Goal: Complete application form

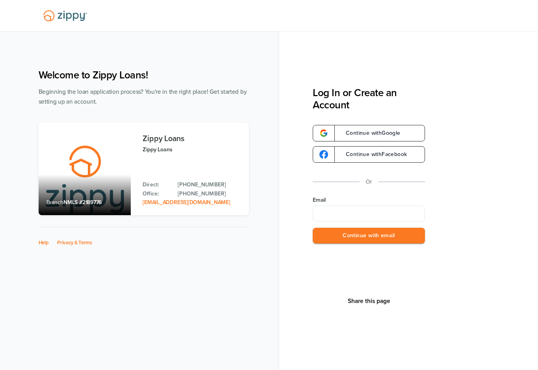
click at [373, 215] on input "Email" at bounding box center [369, 214] width 112 height 16
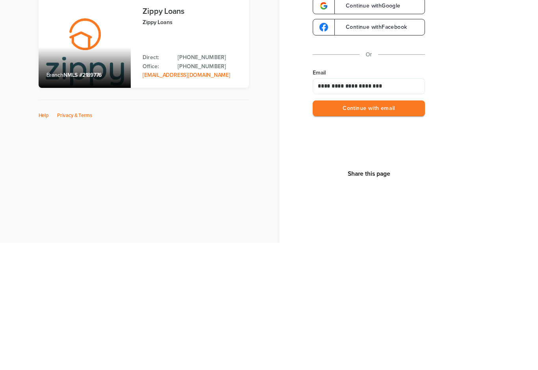
type input "**********"
click at [371, 228] on button "Continue with email" at bounding box center [369, 236] width 112 height 16
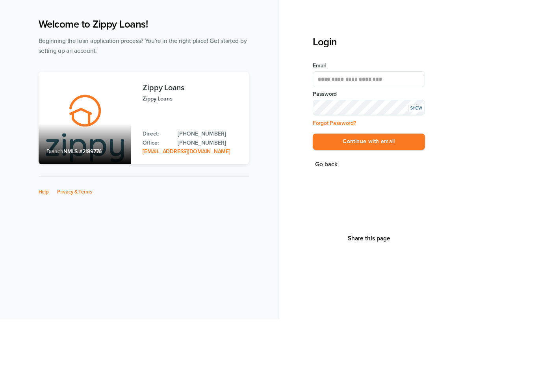
click at [379, 184] on button "Continue with email" at bounding box center [369, 192] width 112 height 16
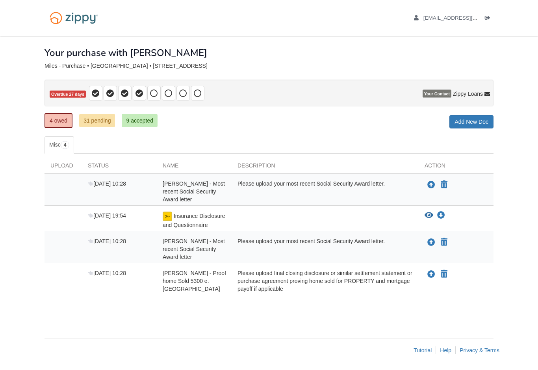
scroll to position [14, 0]
click at [428, 184] on icon "Upload George Miles - Most recent Social Security Award letter" at bounding box center [431, 185] width 8 height 8
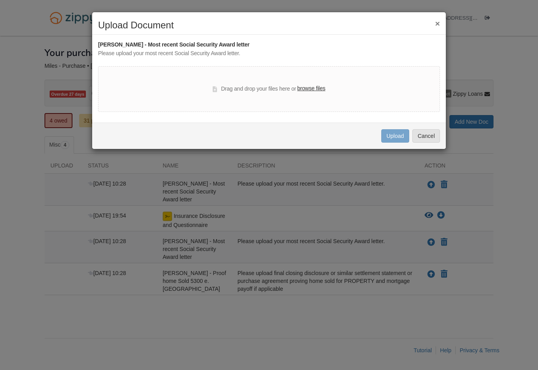
click at [314, 85] on label "browse files" at bounding box center [311, 88] width 28 height 9
click at [0, 0] on input "browse files" at bounding box center [0, 0] width 0 height 0
click at [316, 88] on label "browse files" at bounding box center [311, 88] width 28 height 9
click at [0, 0] on input "browse files" at bounding box center [0, 0] width 0 height 0
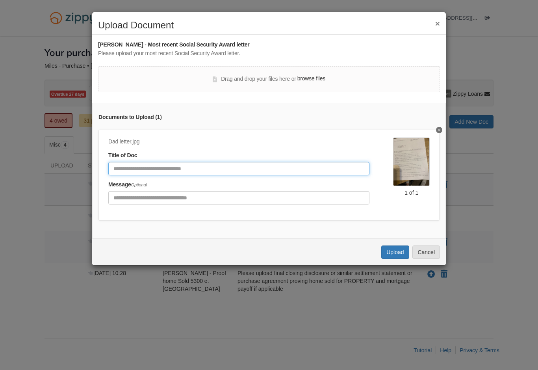
click at [182, 169] on input "Document Title" at bounding box center [238, 168] width 261 height 13
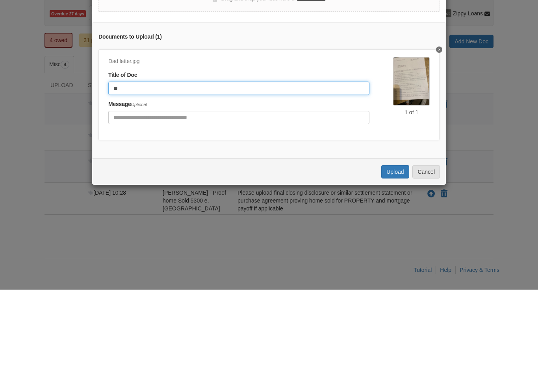
type input "*"
type input "**********"
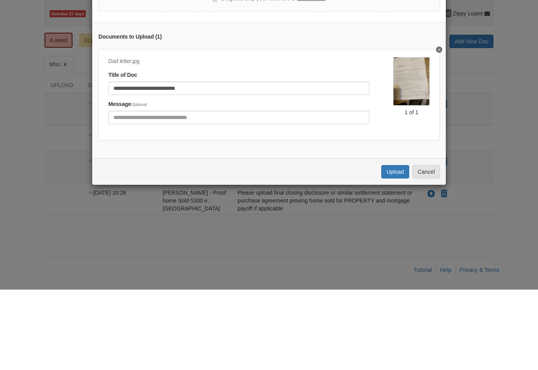
click at [396, 245] on button "Upload" at bounding box center [395, 251] width 28 height 13
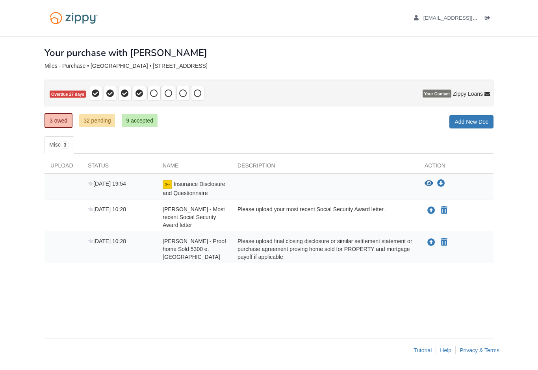
scroll to position [14, 0]
click at [427, 205] on button "Upload your document" at bounding box center [431, 210] width 9 height 10
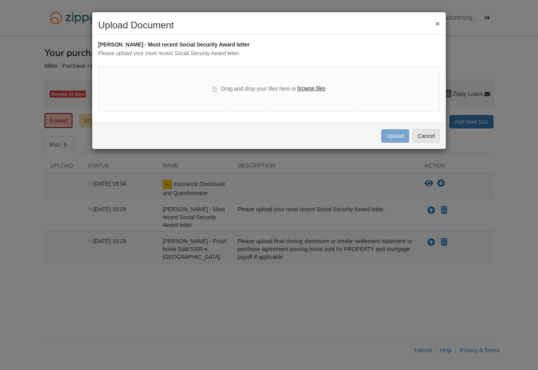
click at [313, 87] on label "browse files" at bounding box center [311, 88] width 28 height 9
click at [0, 0] on input "browse files" at bounding box center [0, 0] width 0 height 0
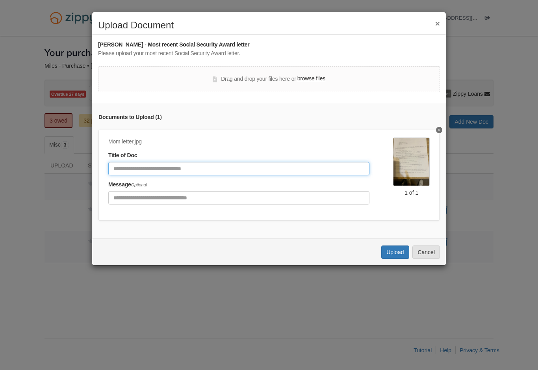
click at [187, 170] on input "Document Title" at bounding box center [238, 168] width 261 height 13
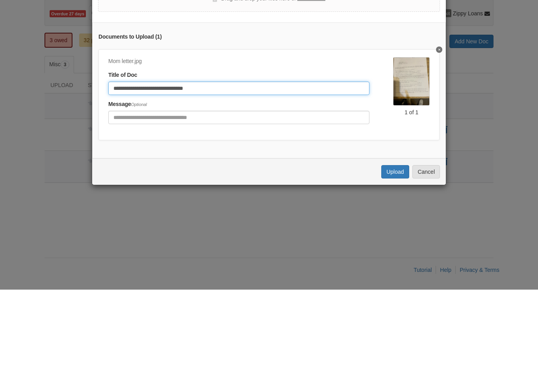
type input "**********"
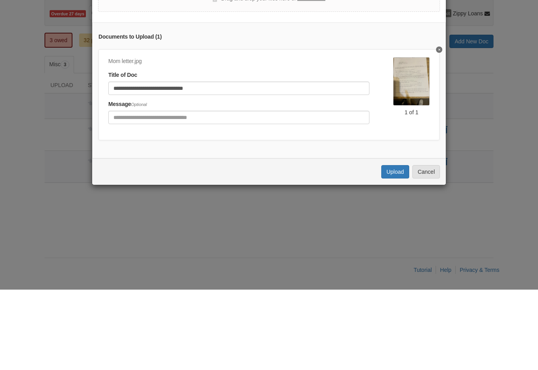
click at [399, 245] on button "Upload" at bounding box center [395, 251] width 28 height 13
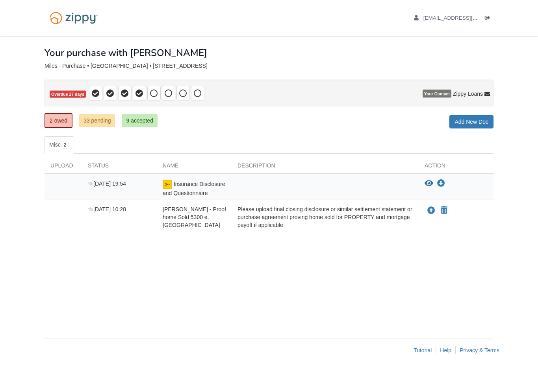
scroll to position [14, 0]
click at [442, 180] on icon "Download Insurance Disclosure and Questionnaire" at bounding box center [441, 184] width 8 height 8
click at [143, 114] on link "9 accepted" at bounding box center [140, 120] width 36 height 13
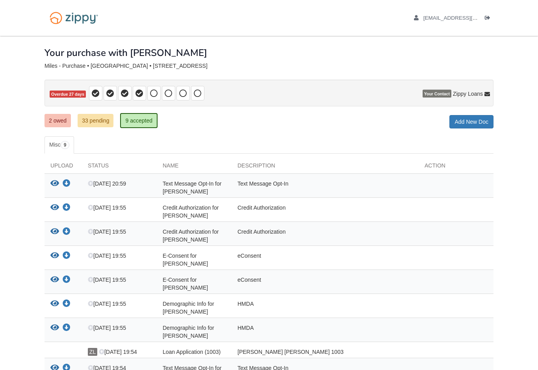
click at [97, 125] on link "33 pending" at bounding box center [96, 120] width 36 height 13
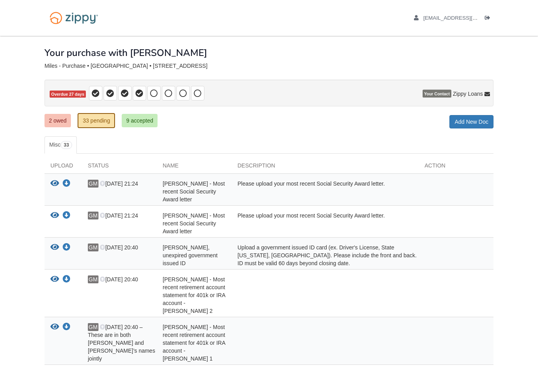
click at [60, 122] on link "2 owed" at bounding box center [58, 120] width 26 height 13
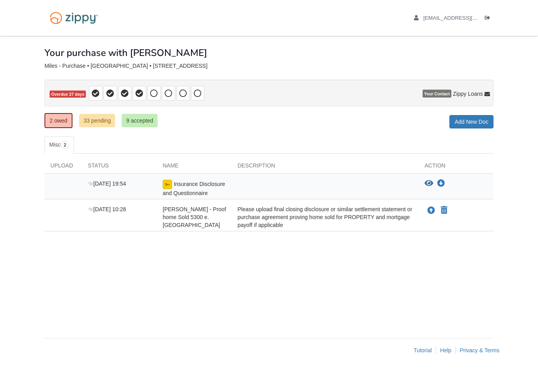
scroll to position [14, 0]
